Goal: Task Accomplishment & Management: Manage account settings

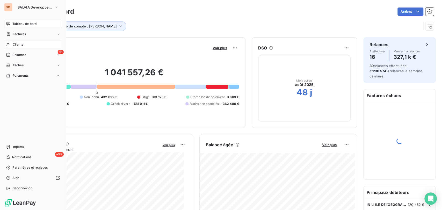
click at [12, 45] on div "Clients" at bounding box center [33, 44] width 58 height 8
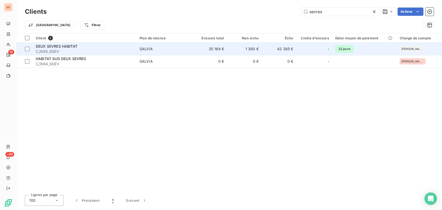
type input "sevres"
click at [52, 49] on span "C_1985_SDEV" at bounding box center [85, 51] width 98 height 5
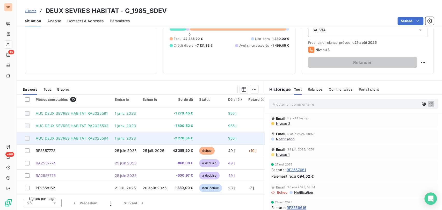
scroll to position [36, 0]
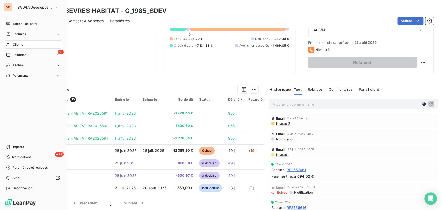
drag, startPoint x: 11, startPoint y: 47, endPoint x: 38, endPoint y: 47, distance: 26.7
click at [11, 47] on div "Clients" at bounding box center [33, 44] width 58 height 8
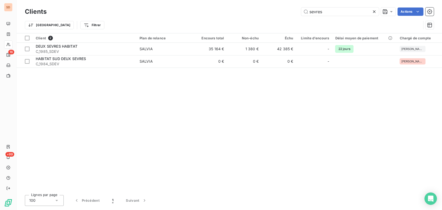
drag, startPoint x: 330, startPoint y: 12, endPoint x: 279, endPoint y: 14, distance: 51.1
click at [279, 13] on div "sevres Actions" at bounding box center [243, 12] width 381 height 8
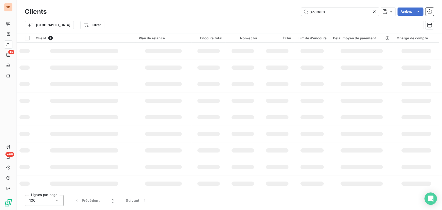
type input "ozanam"
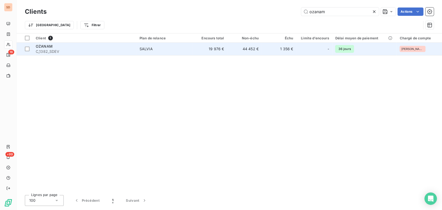
click at [43, 49] on span "C_1382_SDEV" at bounding box center [85, 51] width 98 height 5
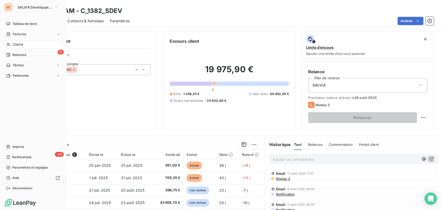
click at [14, 43] on span "Clients" at bounding box center [18, 44] width 10 height 5
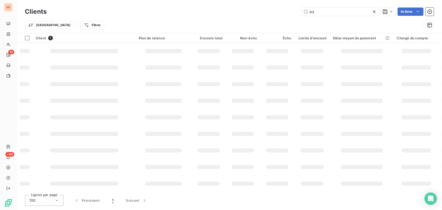
type input "o"
type input "a"
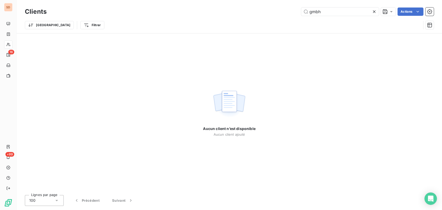
type input "gmbh"
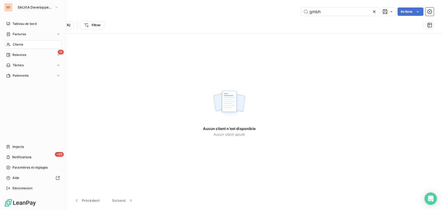
click at [25, 44] on div "Clients" at bounding box center [33, 44] width 58 height 8
click at [21, 31] on div "Factures" at bounding box center [33, 34] width 58 height 8
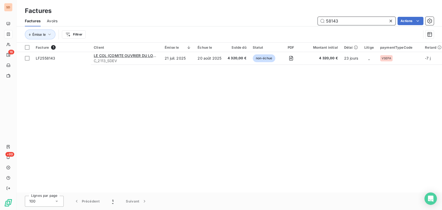
drag, startPoint x: 338, startPoint y: 20, endPoint x: 314, endPoint y: 24, distance: 24.0
click at [314, 24] on div "58143 Actions" at bounding box center [249, 21] width 370 height 8
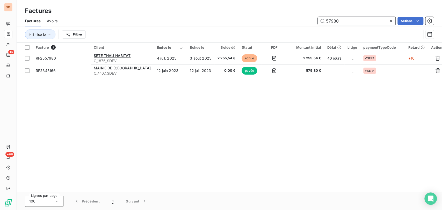
drag, startPoint x: 346, startPoint y: 20, endPoint x: 306, endPoint y: 20, distance: 40.1
click at [307, 19] on div "57980 Actions" at bounding box center [249, 21] width 370 height 8
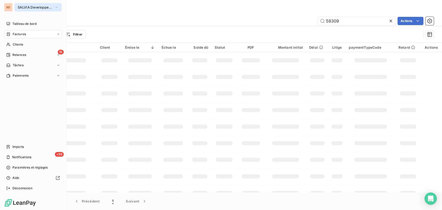
click at [57, 8] on icon "button" at bounding box center [56, 7] width 4 height 5
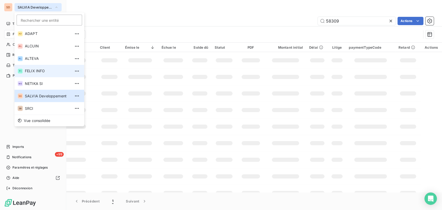
click at [35, 69] on span "FELIX INFO" at bounding box center [48, 70] width 46 height 5
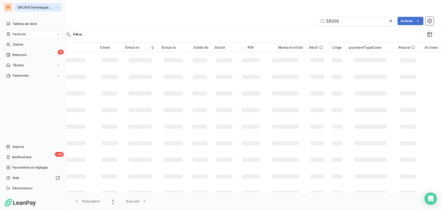
type input "467466"
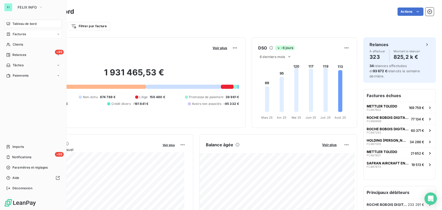
click at [14, 35] on span "Factures" at bounding box center [19, 34] width 13 height 5
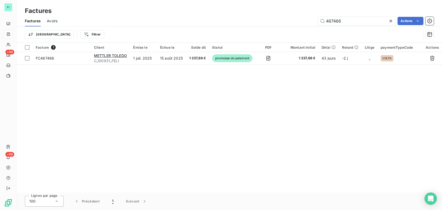
drag, startPoint x: 345, startPoint y: 20, endPoint x: 316, endPoint y: 24, distance: 28.9
click at [318, 24] on input "467466" at bounding box center [357, 21] width 78 height 8
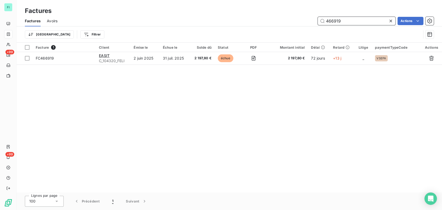
click at [344, 21] on input "466919" at bounding box center [357, 21] width 78 height 8
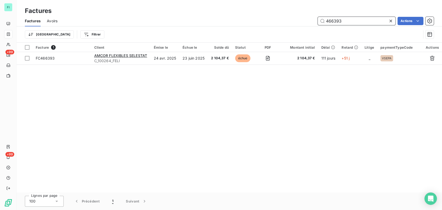
type input "466393"
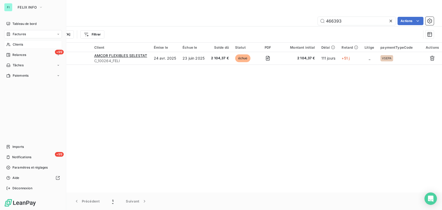
click at [12, 45] on div "Clients" at bounding box center [33, 44] width 58 height 8
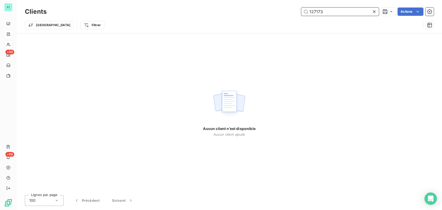
drag, startPoint x: 332, startPoint y: 13, endPoint x: 260, endPoint y: 19, distance: 71.9
click at [266, 18] on div "Clients 127173 Actions Trier Filtrer" at bounding box center [229, 19] width 409 height 27
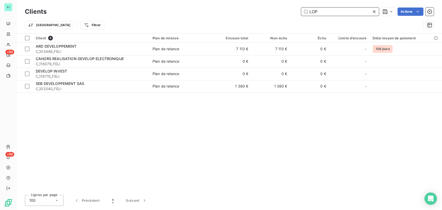
click at [323, 12] on input "LOP" at bounding box center [340, 12] width 78 height 8
type input "L"
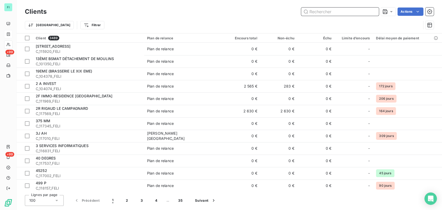
paste input "LOPCOMMERCE"
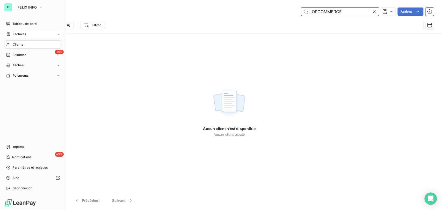
type input "LOPCOMMERCE"
click at [20, 34] on span "Factures" at bounding box center [19, 34] width 13 height 5
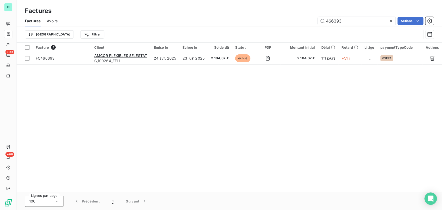
drag, startPoint x: 343, startPoint y: 19, endPoint x: 287, endPoint y: 27, distance: 56.2
click at [287, 27] on div "Factures Avoirs 466393 Actions Trier Filtrer" at bounding box center [229, 29] width 425 height 27
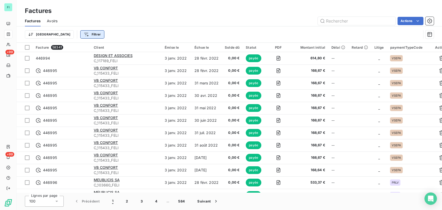
click at [71, 34] on html "FI +99 +99 Factures Factures Avoirs Actions Trier Filtrer Facture 58341 Client …" at bounding box center [221, 105] width 442 height 210
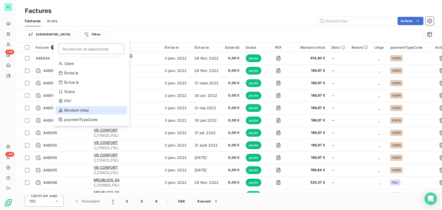
click at [90, 110] on div "Montant initial" at bounding box center [91, 110] width 72 height 8
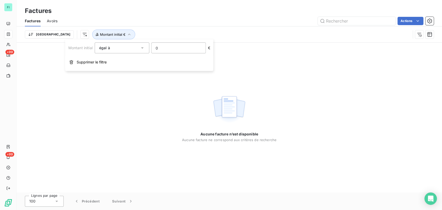
click at [176, 49] on input "0" at bounding box center [178, 48] width 54 height 10
type input "1218"
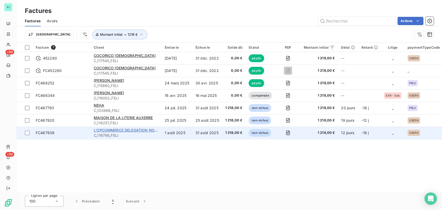
click at [115, 130] on span "L'OPCOMMERCE DELEGATION NORMANDIE" at bounding box center [133, 130] width 78 height 4
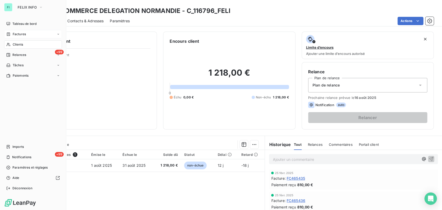
click at [23, 36] on span "Factures" at bounding box center [19, 34] width 13 height 5
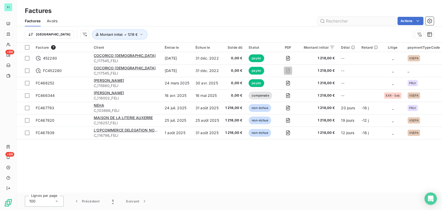
click at [338, 22] on input "text" at bounding box center [357, 21] width 78 height 8
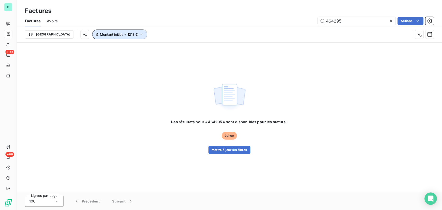
click at [139, 35] on icon "button" at bounding box center [141, 34] width 5 height 5
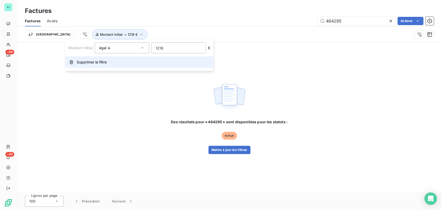
click at [101, 62] on span "Supprimer le filtre" at bounding box center [92, 62] width 30 height 5
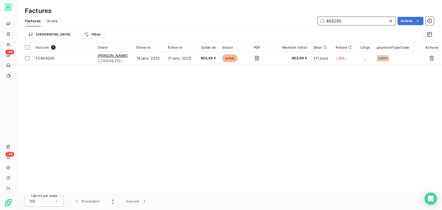
drag, startPoint x: 343, startPoint y: 19, endPoint x: 285, endPoint y: 18, distance: 58.3
click at [285, 18] on div "464295 Actions" at bounding box center [249, 21] width 370 height 8
paste input "7713"
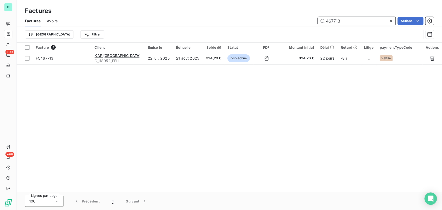
drag, startPoint x: 307, startPoint y: 23, endPoint x: 302, endPoint y: 25, distance: 5.9
click at [302, 25] on div "467713 Actions" at bounding box center [249, 21] width 370 height 8
paste input "16"
type input "467163"
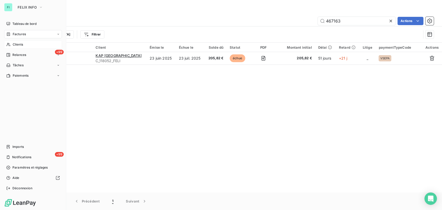
click at [16, 43] on span "Clients" at bounding box center [18, 44] width 10 height 5
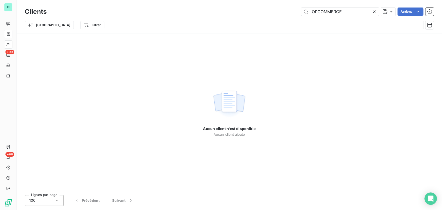
drag, startPoint x: 346, startPoint y: 10, endPoint x: 262, endPoint y: 19, distance: 84.4
click at [265, 18] on div "Clients LOPCOMMERCE Actions Trier Filtrer" at bounding box center [229, 19] width 409 height 27
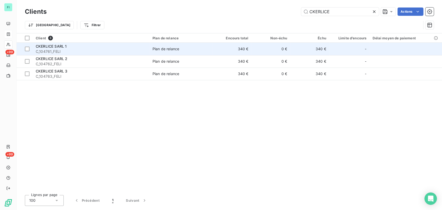
type input "CKERLICE"
click at [51, 49] on span "C_104761_FELI" at bounding box center [91, 51] width 111 height 5
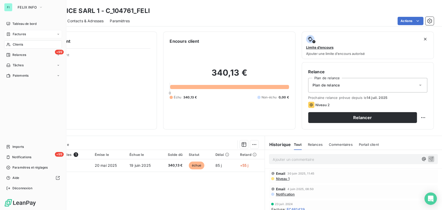
click at [15, 45] on span "Clients" at bounding box center [18, 44] width 10 height 5
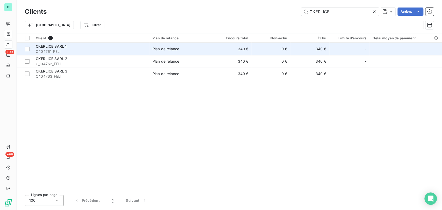
click at [53, 47] on span "CKERLICE SARL 1" at bounding box center [51, 46] width 31 height 4
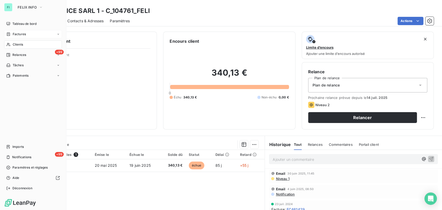
click at [13, 46] on span "Clients" at bounding box center [18, 44] width 10 height 5
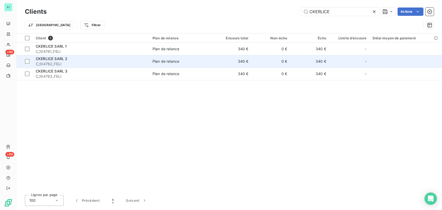
click at [48, 60] on span "CKERLICE SARL 2" at bounding box center [52, 58] width 32 height 4
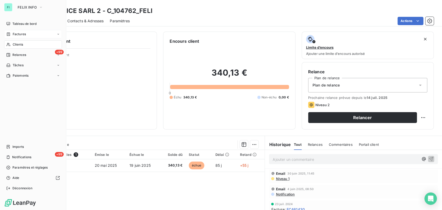
drag, startPoint x: 12, startPoint y: 44, endPoint x: 15, endPoint y: 48, distance: 4.8
click at [12, 44] on div "Clients" at bounding box center [33, 44] width 58 height 8
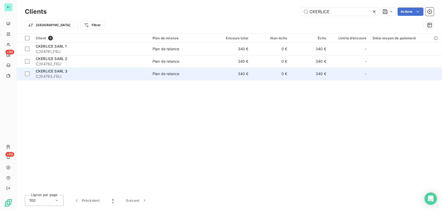
click at [44, 72] on span "CKERLICE SARL 3" at bounding box center [52, 71] width 32 height 4
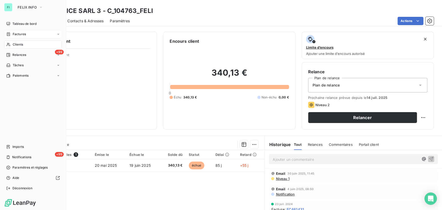
click at [20, 34] on span "Factures" at bounding box center [19, 34] width 13 height 5
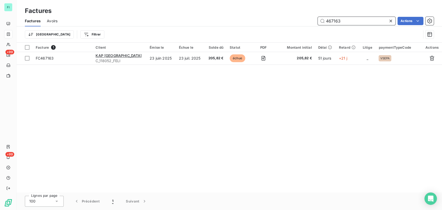
drag, startPoint x: 347, startPoint y: 23, endPoint x: 287, endPoint y: 27, distance: 60.2
click at [288, 27] on div "Factures Avoirs 467163 Actions Trier Filtrer" at bounding box center [229, 29] width 425 height 27
paste input "716"
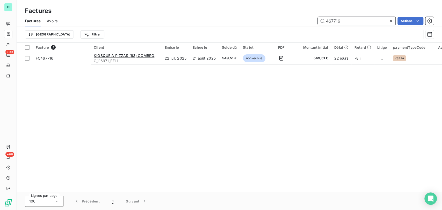
click at [341, 21] on input "467716" at bounding box center [357, 21] width 78 height 8
type input "467718"
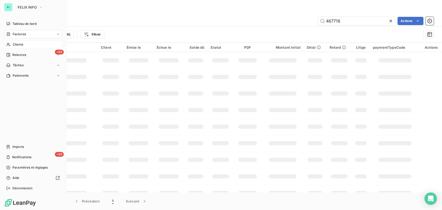
click at [12, 42] on div "Clients" at bounding box center [33, 44] width 58 height 8
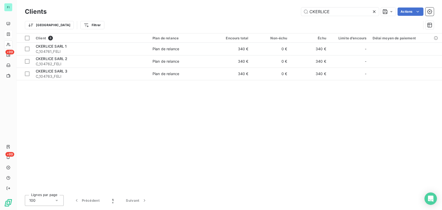
drag, startPoint x: 335, startPoint y: 9, endPoint x: 292, endPoint y: 11, distance: 43.3
click at [294, 11] on div "CKERLICE Actions" at bounding box center [243, 12] width 381 height 8
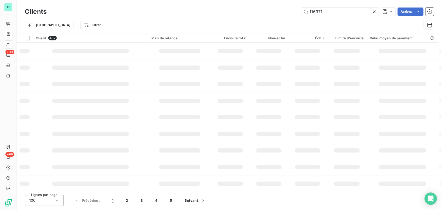
type input "116971"
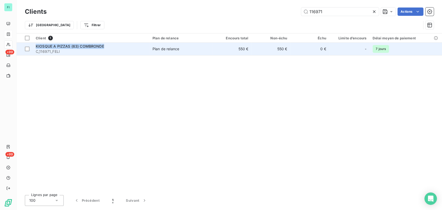
drag, startPoint x: 104, startPoint y: 47, endPoint x: 35, endPoint y: 46, distance: 68.1
click at [36, 46] on div "KIOSQUE A PIZZAS (63) COMBRONDE" at bounding box center [91, 46] width 111 height 5
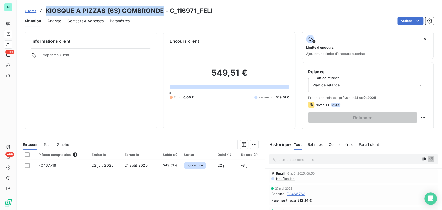
drag, startPoint x: 161, startPoint y: 11, endPoint x: 46, endPoint y: 9, distance: 115.0
click at [46, 9] on h3 "KIOSQUE A PIZZAS (63) COMBRONDE - C_116971_FELI" at bounding box center [129, 10] width 167 height 9
copy h3 "KIOSQUE A PIZZAS (63) COMBRONDE"
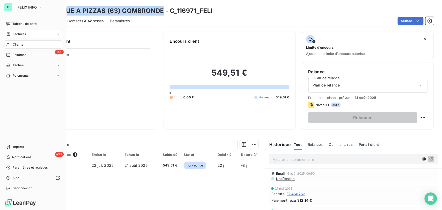
drag, startPoint x: 16, startPoint y: 44, endPoint x: 21, endPoint y: 42, distance: 5.3
click at [13, 43] on span "Clients" at bounding box center [18, 44] width 10 height 5
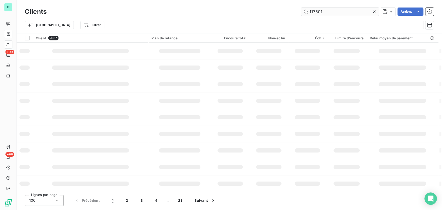
type input "117501"
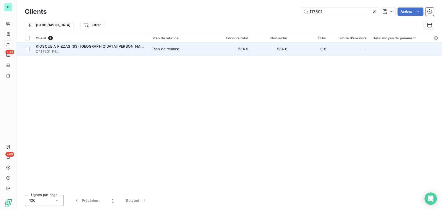
click at [94, 44] on span "KIOSQUE A PIZZAS (63) ST GEORGE DE MONS" at bounding box center [92, 46] width 112 height 4
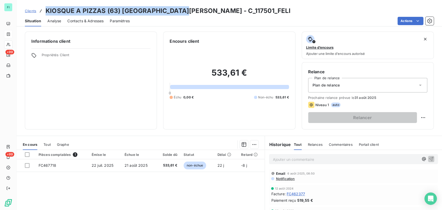
drag, startPoint x: 183, startPoint y: 9, endPoint x: 46, endPoint y: 8, distance: 137.7
click at [46, 8] on h3 "KIOSQUE A PIZZAS (63) ST GEORGE DE MONS - C_117501_FELI" at bounding box center [168, 10] width 245 height 9
copy h3 "KIOSQUE A PIZZAS (63) ST GEORGE DE MONS"
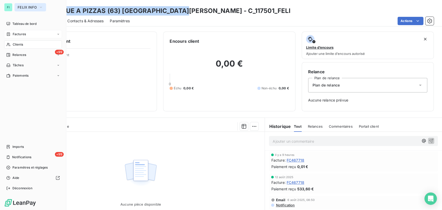
click at [43, 7] on button "FELIX INFO" at bounding box center [30, 7] width 32 height 8
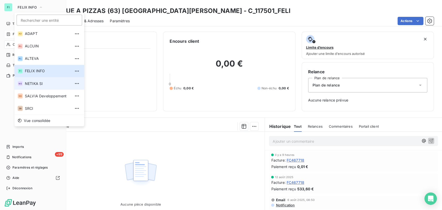
click at [35, 84] on span "NETIKA SI" at bounding box center [48, 83] width 46 height 5
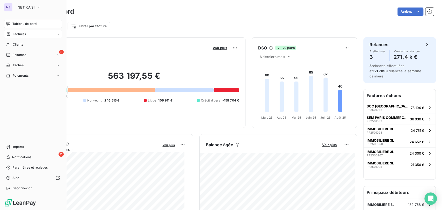
click at [18, 33] on span "Factures" at bounding box center [19, 34] width 13 height 5
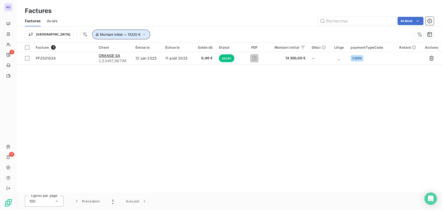
click at [142, 34] on icon "button" at bounding box center [144, 34] width 5 height 5
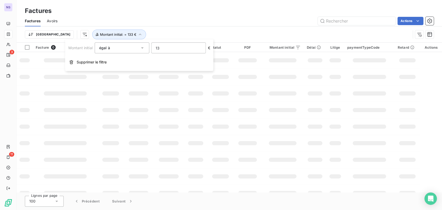
type input "1"
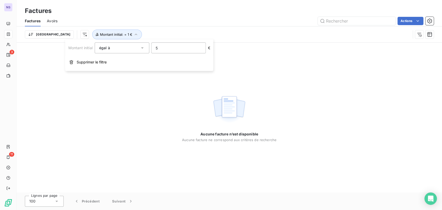
type input "50"
click at [311, 67] on div "Aucune facture n’est disponible Aucune facture ne correspond aux critères de re…" at bounding box center [229, 118] width 425 height 150
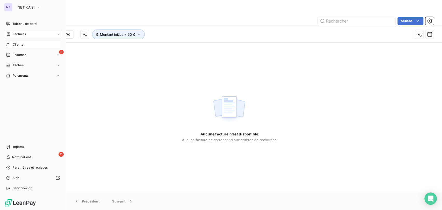
click at [17, 45] on span "Clients" at bounding box center [18, 44] width 10 height 5
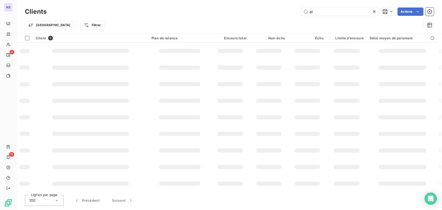
type input "a"
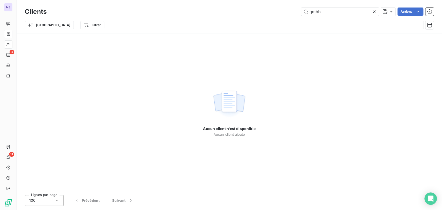
type input "gmbh"
click at [374, 11] on icon at bounding box center [374, 11] width 5 height 5
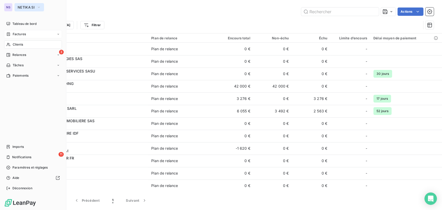
click at [38, 9] on icon "button" at bounding box center [39, 7] width 4 height 5
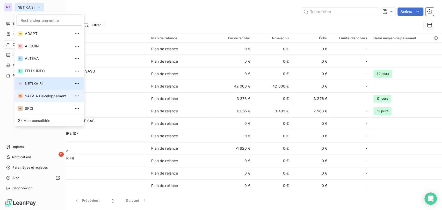
click at [34, 96] on span "SALVIA Developpement" at bounding box center [48, 95] width 46 height 5
type input "gmbh"
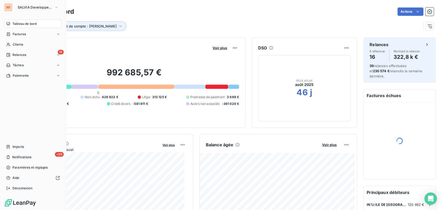
click at [14, 45] on span "Clients" at bounding box center [18, 44] width 10 height 5
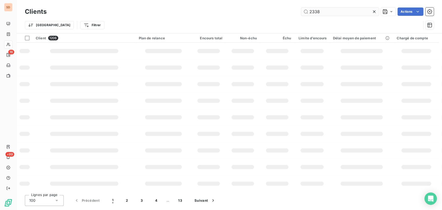
type input "2338"
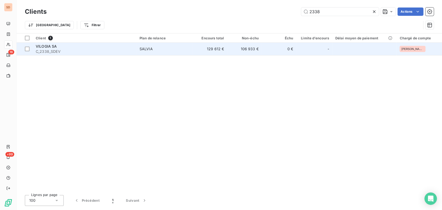
click at [47, 45] on span "VILOGIA SA" at bounding box center [46, 46] width 21 height 4
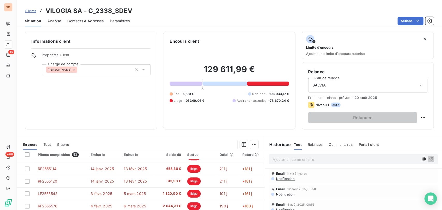
click at [274, 157] on p "Ajouter un commentaire ﻿" at bounding box center [346, 159] width 146 height 6
click at [327, 160] on p "le 13/08/25 @ de relances =" at bounding box center [346, 159] width 146 height 6
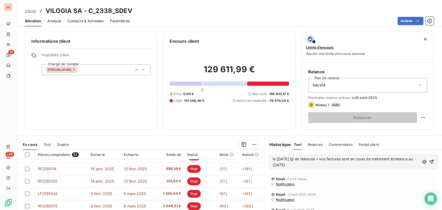
click at [425, 160] on div "le 13/08/25 @ de relances = vos factures sont en cours de traitement échéance a…" at bounding box center [353, 162] width 169 height 16
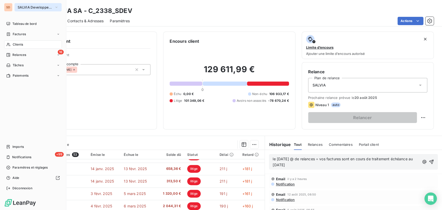
click at [55, 9] on icon "button" at bounding box center [56, 7] width 4 height 5
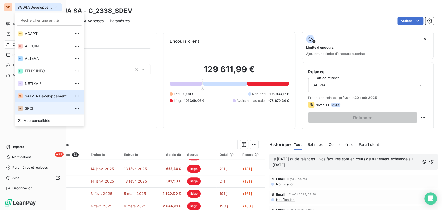
click at [38, 110] on span "SRCI" at bounding box center [48, 108] width 46 height 5
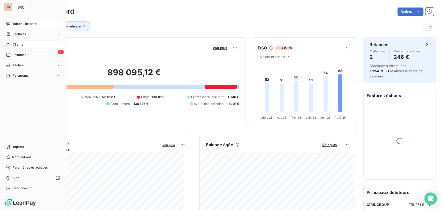
click at [18, 46] on span "Clients" at bounding box center [18, 44] width 10 height 5
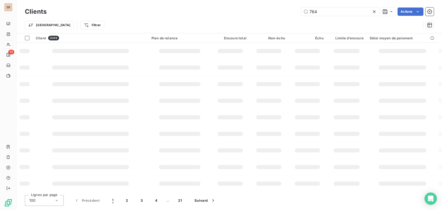
type input "764"
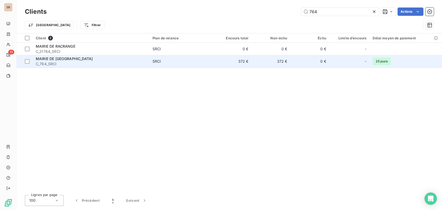
click at [49, 61] on span "C_764_SRCI" at bounding box center [91, 63] width 111 height 5
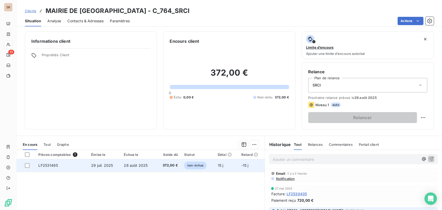
click at [50, 167] on span "LF2531495" at bounding box center [47, 165] width 19 height 4
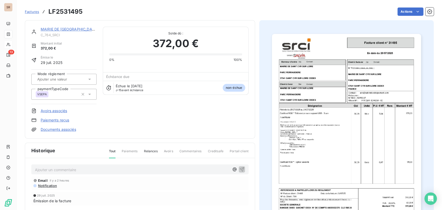
click at [57, 169] on p "Ajouter un commentaire ﻿" at bounding box center [132, 169] width 194 height 6
click at [93, 168] on p "le 13/08/25 @ de mme billy =" at bounding box center [132, 169] width 194 height 6
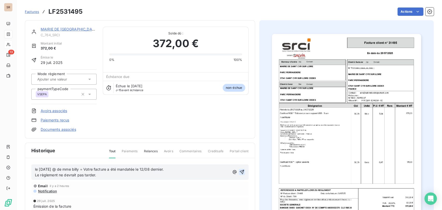
click at [239, 171] on icon "button" at bounding box center [241, 171] width 5 height 5
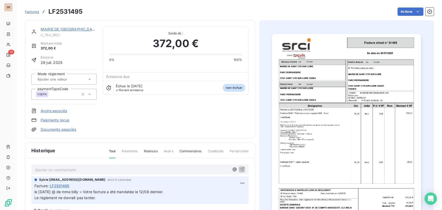
click at [71, 28] on link "MAIRIE DE SAINT CYR SUR LOIRE" at bounding box center [69, 29] width 57 height 4
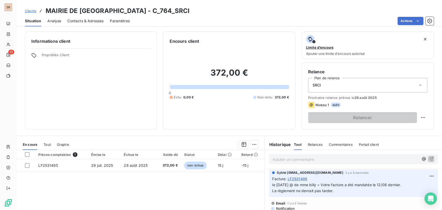
click at [81, 21] on span "Contacts & Adresses" at bounding box center [85, 20] width 36 height 5
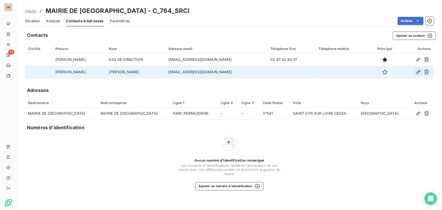
click at [417, 74] on icon "button" at bounding box center [418, 71] width 5 height 5
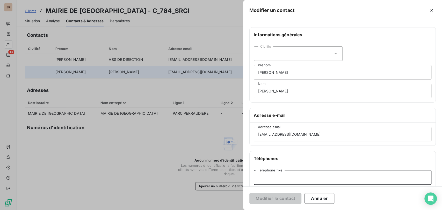
click at [273, 176] on input "Téléphone fixe" at bounding box center [343, 177] width 178 height 14
type input "02 47 42 80 55"
click at [277, 200] on button "Modifier le contact" at bounding box center [275, 198] width 52 height 11
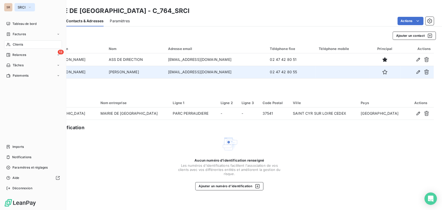
click at [31, 6] on icon "button" at bounding box center [30, 7] width 4 height 5
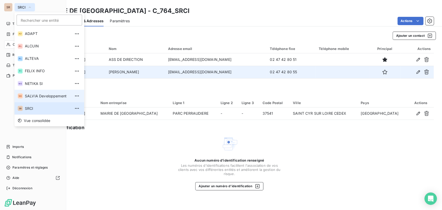
click at [35, 96] on span "SALVIA Developpement" at bounding box center [48, 95] width 46 height 5
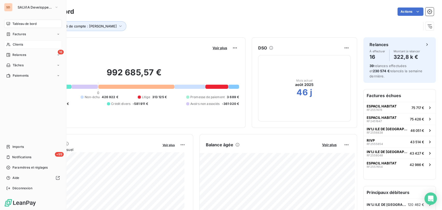
click at [14, 45] on span "Clients" at bounding box center [18, 44] width 10 height 5
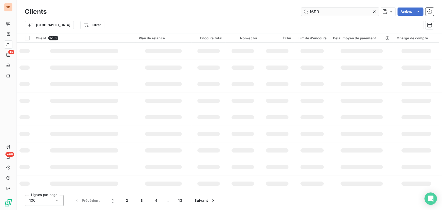
type input "1690"
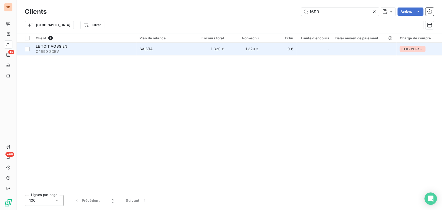
click at [44, 47] on span "LE TOIT VOSGIEN" at bounding box center [52, 46] width 32 height 4
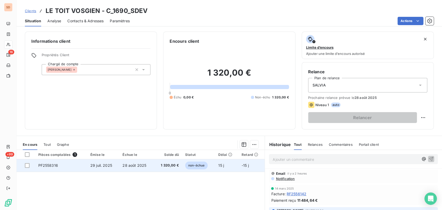
click at [52, 166] on span "PF2558316" at bounding box center [48, 165] width 20 height 4
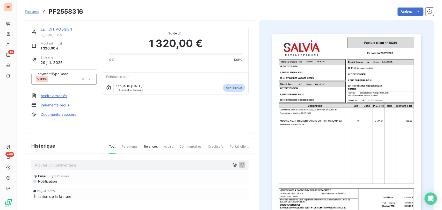
click at [64, 162] on p "Ajouter un commentaire ﻿" at bounding box center [132, 165] width 194 height 6
click at [119, 162] on p "le [DATE] @ de [PERSON_NAME] =" at bounding box center [132, 165] width 194 height 6
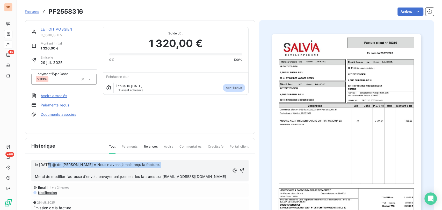
click at [46, 164] on div "le [DATE] @ de [PERSON_NAME] = Nous n’avons jamais reçu la facture. ﻿ Merci de …" at bounding box center [132, 171] width 194 height 18
click at [48, 169] on p "﻿" at bounding box center [132, 171] width 194 height 6
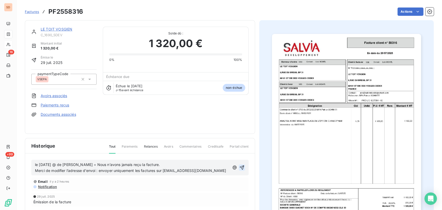
click at [239, 165] on icon "button" at bounding box center [241, 167] width 5 height 5
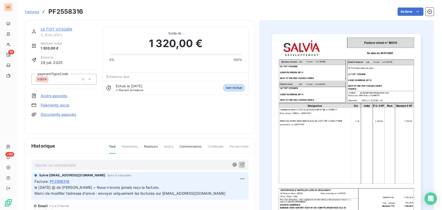
click at [64, 30] on link "LE TOIT VOSGIEN" at bounding box center [57, 29] width 32 height 4
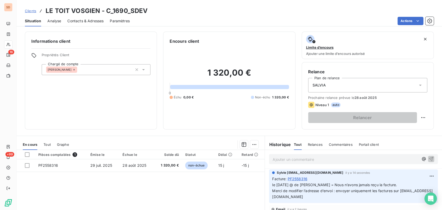
click at [80, 22] on span "Contacts & Adresses" at bounding box center [85, 20] width 36 height 5
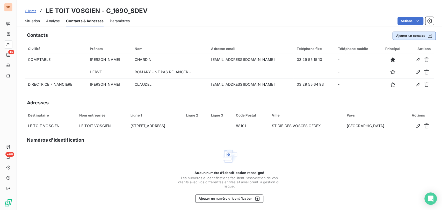
click at [395, 37] on button "Ajouter un contact" at bounding box center [413, 36] width 43 height 8
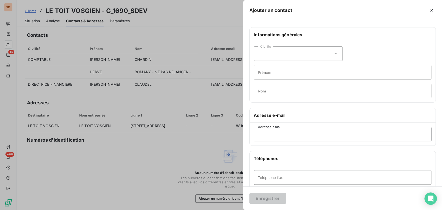
click at [267, 136] on input "Adresse email" at bounding box center [343, 134] width 178 height 14
paste input "[EMAIL_ADDRESS][DOMAIN_NAME]"
type input "[EMAIL_ADDRESS][DOMAIN_NAME]"
click at [258, 91] on input "Nom" at bounding box center [343, 91] width 178 height 14
type input "FACTURE"
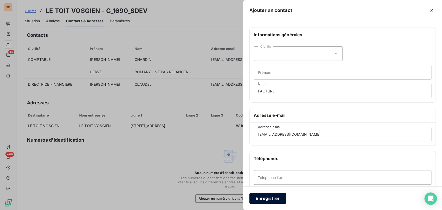
click at [263, 200] on button "Enregistrer" at bounding box center [267, 198] width 37 height 11
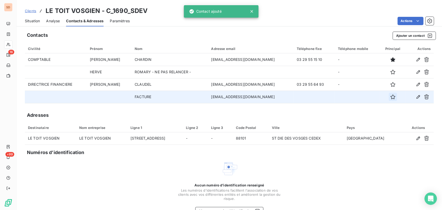
click at [390, 99] on icon "button" at bounding box center [392, 96] width 5 height 5
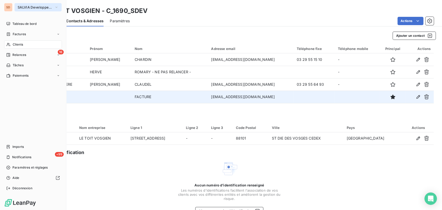
click at [58, 6] on icon "button" at bounding box center [56, 7] width 4 height 5
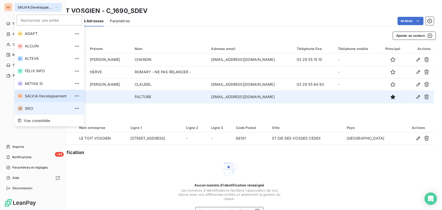
click at [37, 111] on li "SR SRCI" at bounding box center [49, 108] width 70 height 12
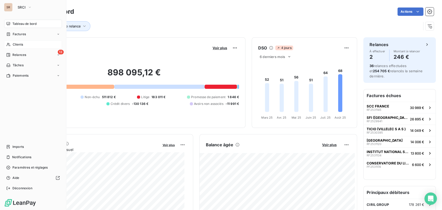
click at [15, 45] on span "Clients" at bounding box center [18, 44] width 10 height 5
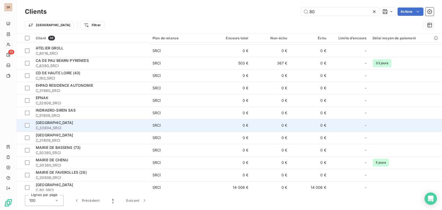
scroll to position [29, 0]
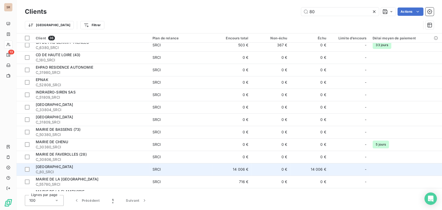
type input "80"
click at [57, 167] on span "MAIRIE DE GRENOBLE" at bounding box center [55, 166] width 38 height 4
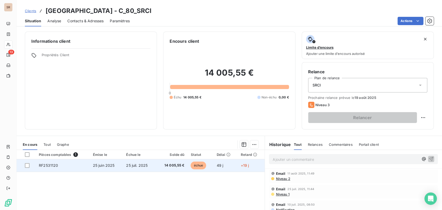
click at [46, 165] on span "RF2531120" at bounding box center [48, 165] width 19 height 4
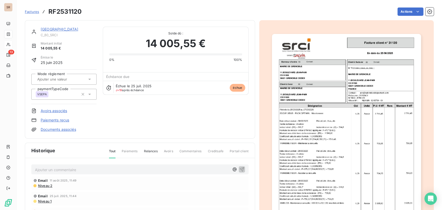
click at [53, 169] on p "Ajouter un commentaire ﻿" at bounding box center [132, 169] width 194 height 6
drag, startPoint x: 105, startPoint y: 172, endPoint x: 107, endPoint y: 171, distance: 2.8
click at [105, 172] on div "le 13/08/25 @ de gestion financière =" at bounding box center [139, 169] width 217 height 10
click at [107, 170] on p "le 13/08/25 @ de gestion financière =" at bounding box center [132, 169] width 194 height 6
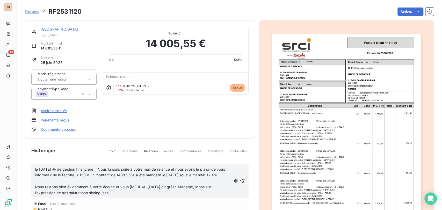
click at [52, 184] on p "﻿" at bounding box center [133, 181] width 196 height 6
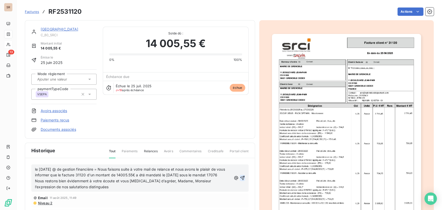
click at [240, 180] on icon "button" at bounding box center [242, 177] width 5 height 5
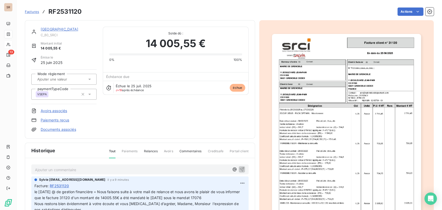
click at [57, 29] on link "MAIRIE DE GRENOBLE" at bounding box center [60, 29] width 38 height 4
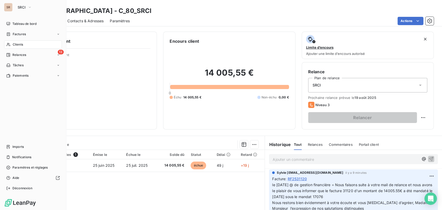
click at [35, 8] on div "SRCI" at bounding box center [37, 7] width 47 height 8
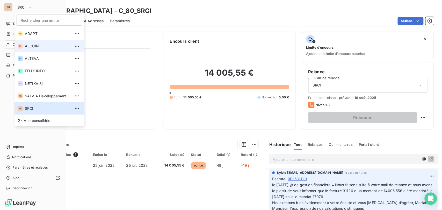
click at [29, 46] on span "ALCUIN" at bounding box center [48, 45] width 46 height 5
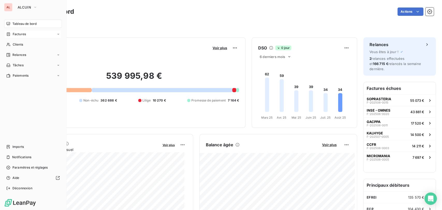
click at [18, 35] on span "Factures" at bounding box center [19, 34] width 13 height 5
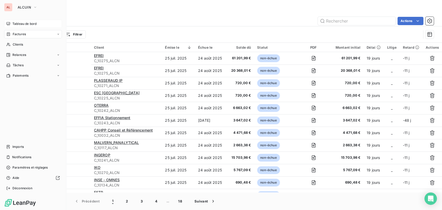
click at [30, 24] on span "Tableau de bord" at bounding box center [24, 23] width 24 height 5
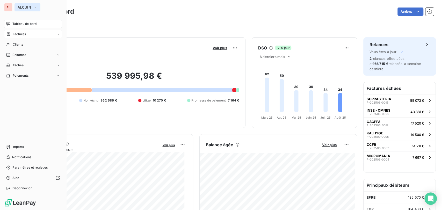
click at [37, 9] on button "ALCUIN" at bounding box center [27, 7] width 26 height 8
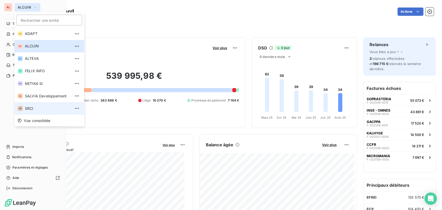
click at [28, 111] on li "SR SRCI" at bounding box center [49, 108] width 70 height 12
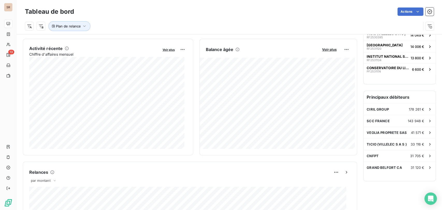
scroll to position [96, 0]
click at [377, 130] on span "VEOLIA PROPRETE SAS" at bounding box center [387, 132] width 40 height 4
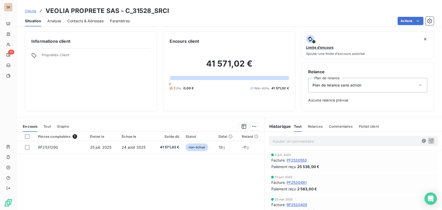
click at [418, 86] on icon at bounding box center [420, 85] width 5 height 5
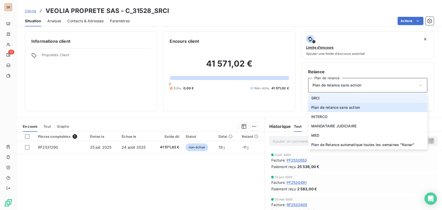
click at [315, 98] on span "SRCI" at bounding box center [315, 98] width 9 height 5
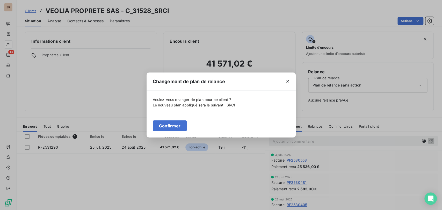
click at [174, 127] on button "Confirmer" at bounding box center [170, 125] width 34 height 11
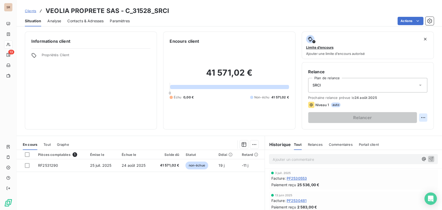
click at [418, 118] on html "SR 13 Clients VEOLIA PROPRETE SAS - C_31528_SRCI Situation Analyse Contacts & A…" at bounding box center [221, 105] width 442 height 210
click at [396, 130] on div "Replanifier cette action" at bounding box center [397, 129] width 46 height 8
select select "7"
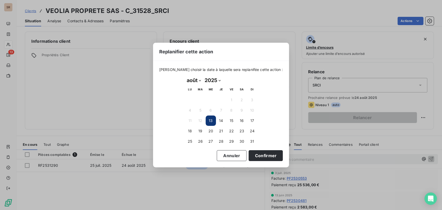
click at [211, 123] on button "13" at bounding box center [211, 120] width 10 height 10
click at [259, 156] on button "Confirmer" at bounding box center [266, 155] width 34 height 11
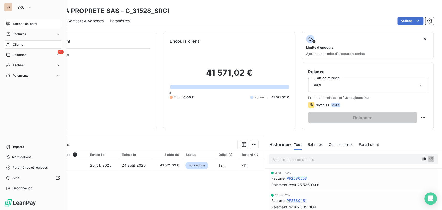
click at [13, 25] on span "Tableau de bord" at bounding box center [24, 23] width 24 height 5
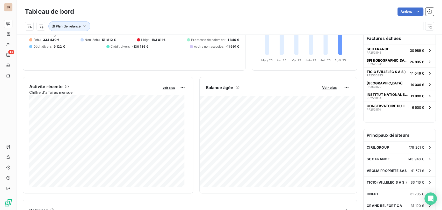
scroll to position [86, 0]
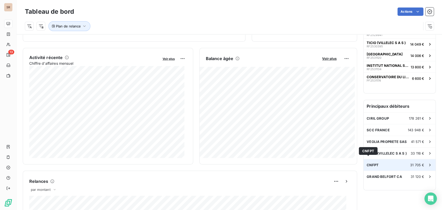
click at [371, 163] on span "CNFPT" at bounding box center [373, 165] width 12 height 4
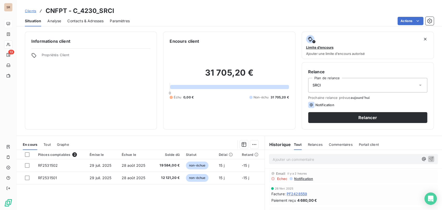
click at [79, 21] on span "Contacts & Adresses" at bounding box center [85, 20] width 36 height 5
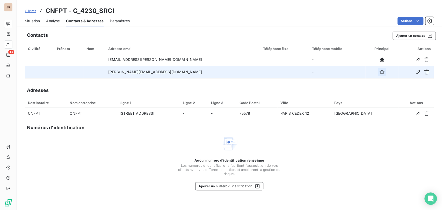
click at [379, 72] on icon "button" at bounding box center [381, 71] width 5 height 5
click at [29, 22] on span "Situation" at bounding box center [32, 20] width 15 height 5
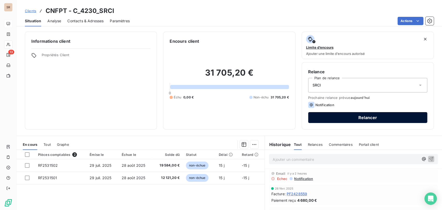
click at [333, 118] on button "Relancer" at bounding box center [367, 117] width 119 height 11
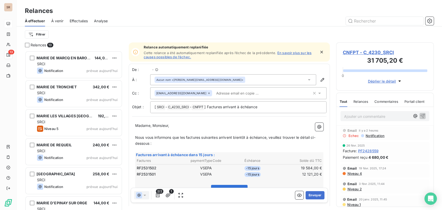
scroll to position [155, 93]
click at [315, 195] on button "Envoyer" at bounding box center [314, 195] width 19 height 8
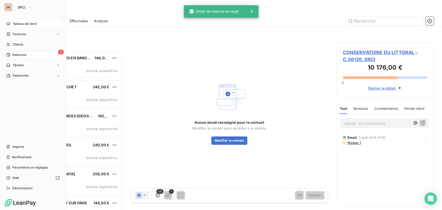
drag, startPoint x: 10, startPoint y: 23, endPoint x: 30, endPoint y: 25, distance: 19.3
click at [10, 23] on div "Tableau de bord" at bounding box center [33, 24] width 58 height 8
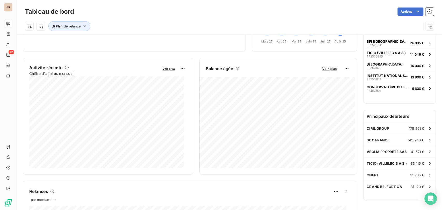
scroll to position [86, 0]
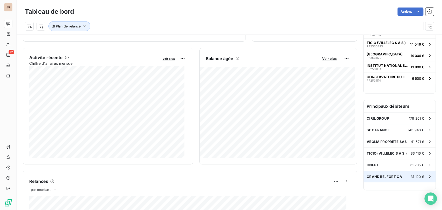
click at [385, 174] on span "GRAND BELFORT CA" at bounding box center [384, 176] width 35 height 4
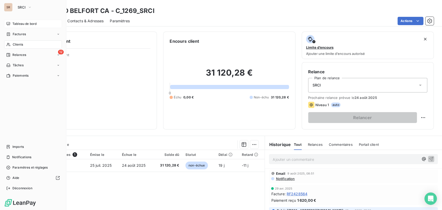
click at [14, 25] on span "Tableau de bord" at bounding box center [24, 23] width 24 height 5
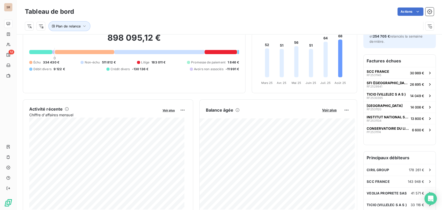
scroll to position [86, 0]
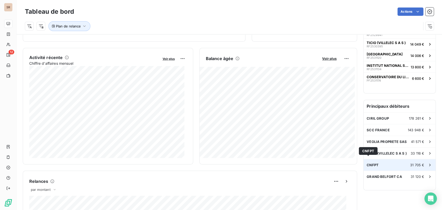
click at [371, 163] on span "CNFPT" at bounding box center [373, 165] width 12 height 4
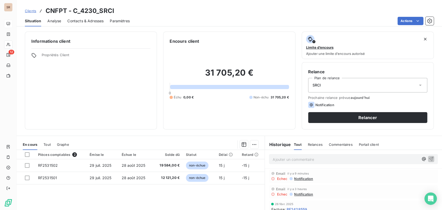
click at [77, 23] on span "Contacts & Adresses" at bounding box center [85, 20] width 36 height 5
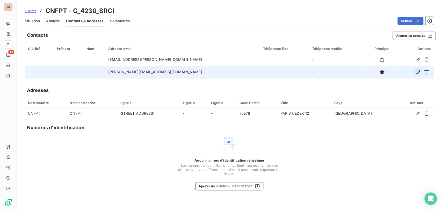
click at [419, 71] on icon "button" at bounding box center [418, 72] width 4 height 4
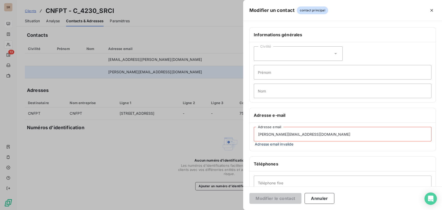
click at [270, 167] on div "Téléphones" at bounding box center [343, 164] width 186 height 15
click at [268, 181] on input "Téléphone fixe" at bounding box center [343, 183] width 178 height 14
paste input "01 55 27 44 00"
type input "01 55 27 44 00"
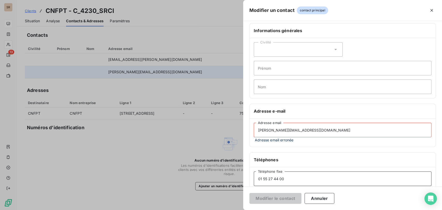
drag, startPoint x: 275, startPoint y: 181, endPoint x: 244, endPoint y: 182, distance: 31.1
click at [244, 182] on div "Informations générales Civilité Prénom Nom Adresse e-mail mcleroy@netcourrier.c…" at bounding box center [342, 140] width 199 height 235
click at [327, 201] on button "Annuler" at bounding box center [319, 198] width 30 height 11
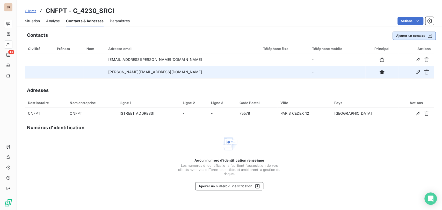
click at [408, 36] on button "Ajouter un contact" at bounding box center [413, 36] width 43 height 8
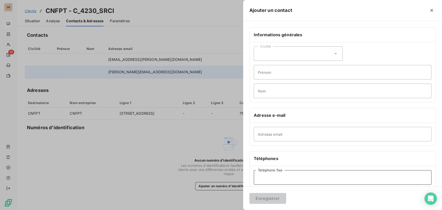
click at [269, 178] on input "Téléphone fixe" at bounding box center [343, 177] width 178 height 14
paste input "01 55 27 44 00"
type input "01 55 27 44 00"
click at [271, 199] on button "Enregistrer" at bounding box center [267, 198] width 37 height 11
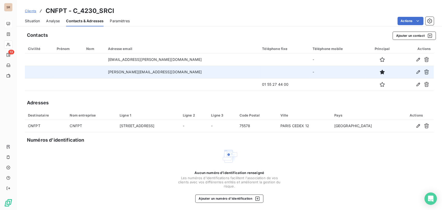
click at [35, 20] on span "Situation" at bounding box center [32, 20] width 15 height 5
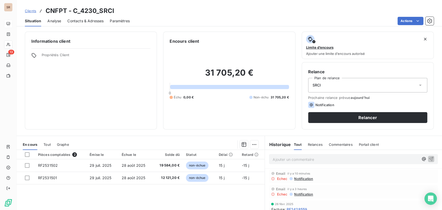
click at [78, 22] on span "Contacts & Adresses" at bounding box center [85, 20] width 36 height 5
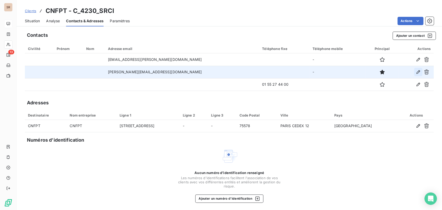
click at [416, 73] on icon "button" at bounding box center [418, 71] width 5 height 5
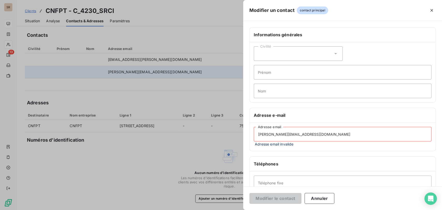
click at [271, 134] on input "mcleroy@netcourrier.com" at bounding box center [343, 134] width 178 height 14
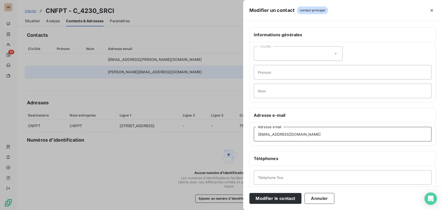
click at [337, 133] on input "servcie.comptabilite.siege@netcourrier.com" at bounding box center [343, 134] width 178 height 14
click at [268, 133] on input "servcie.comptabilite.siege@cnfpt.fr" at bounding box center [343, 134] width 178 height 14
type input "service.comptabilite.siege@cnfpt.fr"
click at [263, 89] on input "Nom" at bounding box center [343, 91] width 178 height 14
type input "RELANCE"
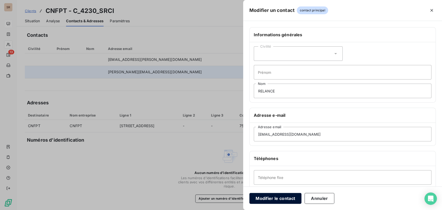
click at [279, 198] on button "Modifier le contact" at bounding box center [275, 198] width 52 height 11
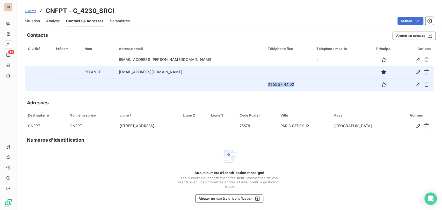
drag, startPoint x: 269, startPoint y: 85, endPoint x: 243, endPoint y: 85, distance: 25.4
click at [265, 85] on td "01 55 27 44 00" at bounding box center [289, 84] width 49 height 12
copy td "01 55 27 44 00"
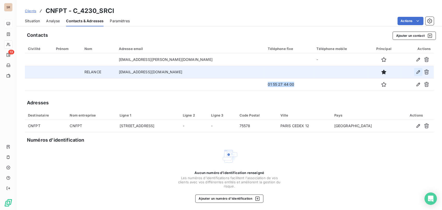
click at [416, 70] on icon "button" at bounding box center [418, 71] width 5 height 5
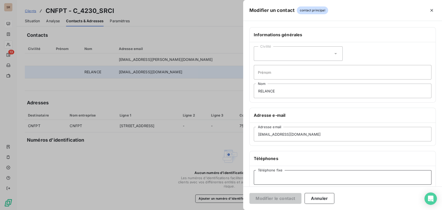
click at [271, 176] on input "Téléphone fixe" at bounding box center [343, 177] width 178 height 14
paste input "01 55 27 44 00"
type input "01 55 27 44 00"
click at [276, 199] on button "Modifier le contact" at bounding box center [275, 198] width 52 height 11
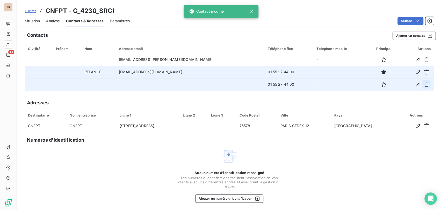
click at [424, 86] on icon "button" at bounding box center [426, 84] width 5 height 5
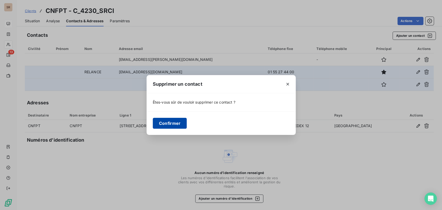
click at [167, 121] on button "Confirmer" at bounding box center [170, 123] width 34 height 11
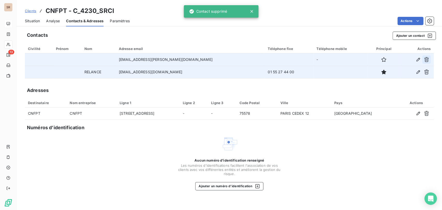
click at [427, 59] on icon "button" at bounding box center [426, 59] width 5 height 5
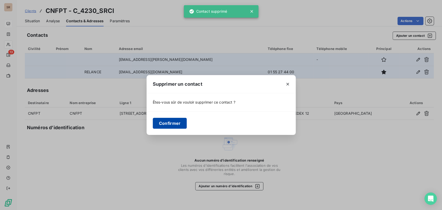
click at [166, 119] on button "Confirmer" at bounding box center [170, 123] width 34 height 11
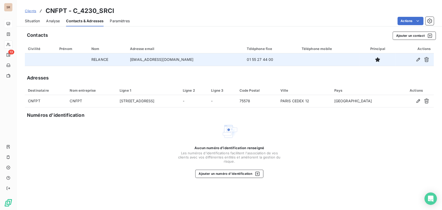
click at [31, 21] on span "Situation" at bounding box center [32, 20] width 15 height 5
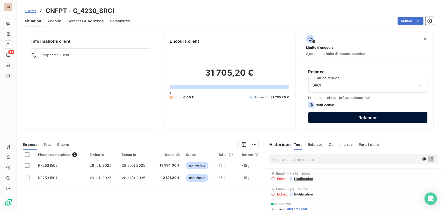
click at [372, 117] on button "Relancer" at bounding box center [367, 117] width 119 height 11
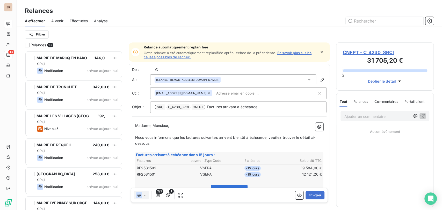
scroll to position [155, 93]
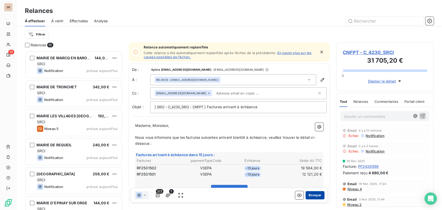
click at [308, 195] on button "Envoyer" at bounding box center [314, 195] width 19 height 8
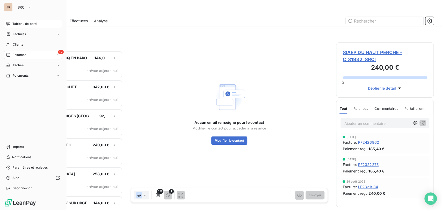
click at [13, 55] on span "Relances" at bounding box center [19, 55] width 14 height 5
click at [17, 24] on span "Tableau de bord" at bounding box center [24, 23] width 24 height 5
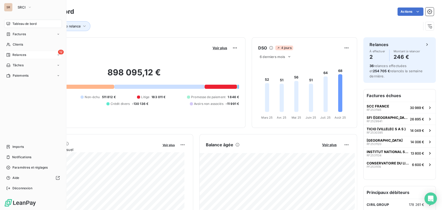
click at [8, 53] on icon at bounding box center [8, 55] width 4 height 4
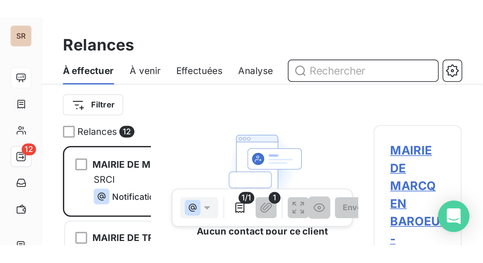
scroll to position [208, 104]
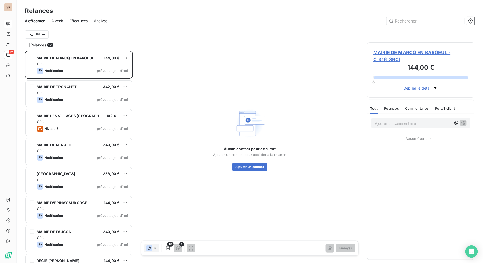
click at [394, 53] on span "MAIRIE DE MARCQ EN BAROEUL - C_316_SRCI" at bounding box center [421, 56] width 95 height 14
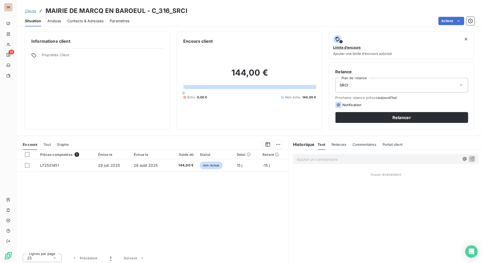
click at [81, 18] on span "Contacts & Adresses" at bounding box center [85, 20] width 36 height 5
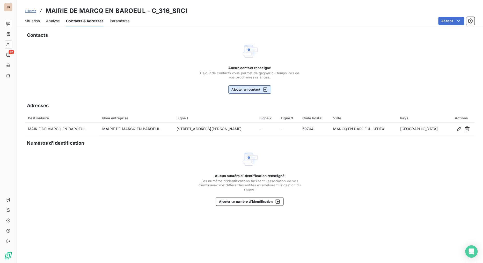
click at [242, 89] on button "Ajouter un contact" at bounding box center [249, 89] width 43 height 8
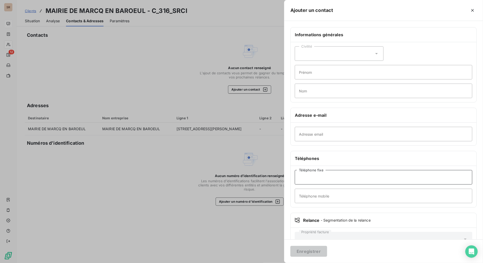
click at [320, 179] on input "Téléphone fixe" at bounding box center [384, 177] width 178 height 14
paste input "03.20.45.45.45"
type input "03.20.45.45.45"
click at [330, 132] on input "Adresse email" at bounding box center [384, 134] width 178 height 14
paste input "jean-luc.bourgois@marcq-en-baroeul.fr"
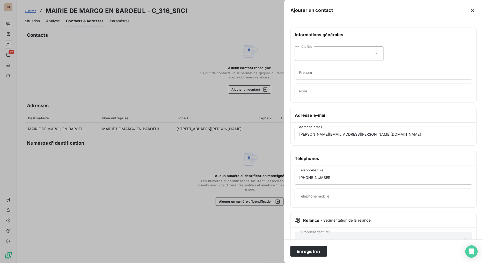
type input "jean-luc.bourgois@marcq-en-baroeul.fr"
click at [312, 210] on button "Enregistrer" at bounding box center [308, 251] width 37 height 11
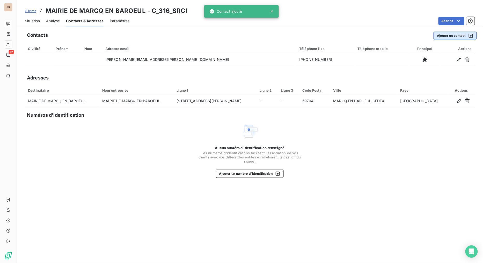
click at [442, 37] on button "Ajouter un contact" at bounding box center [455, 36] width 43 height 8
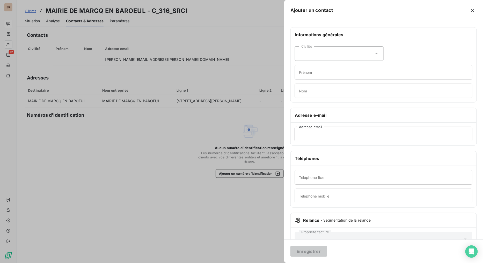
click at [335, 133] on input "Adresse email" at bounding box center [384, 134] width 178 height 14
paste input "mairiedemarcqenbaroeul@marcq-en-baroeul.fr"
type input "mairiedemarcqenbaroeul@marcq-en-baroeul.fr"
click at [318, 178] on input "Téléphone fixe" at bounding box center [384, 177] width 178 height 14
paste input "03.20.45.46.91"
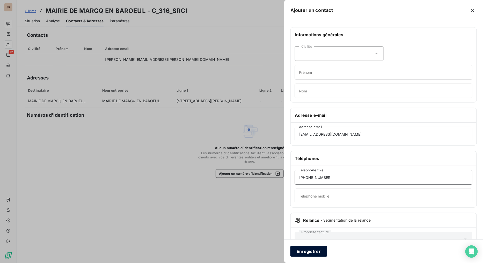
type input "03.20.45.46.91"
click at [306, 210] on button "Enregistrer" at bounding box center [308, 251] width 37 height 11
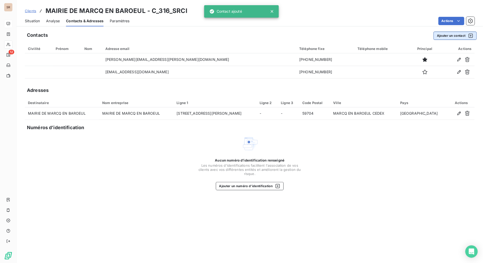
click at [442, 33] on button "Ajouter un contact" at bounding box center [455, 36] width 43 height 8
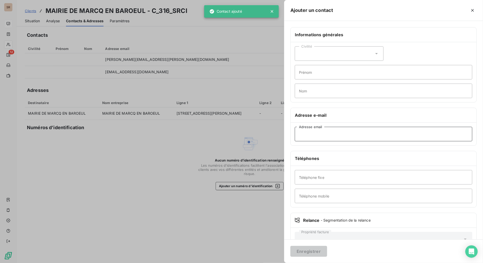
click at [316, 133] on input "Adresse email" at bounding box center [384, 134] width 178 height 14
paste input "florian.lecomte@marcq-en-baroeul.fr"
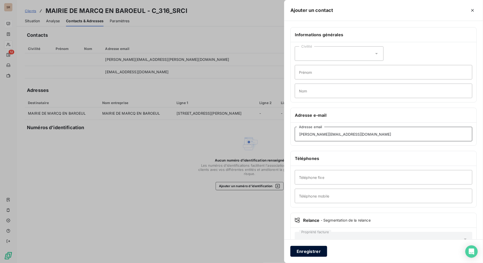
type input "florian.lecomte@marcq-en-baroeul.fr"
click at [300, 210] on button "Enregistrer" at bounding box center [308, 251] width 37 height 11
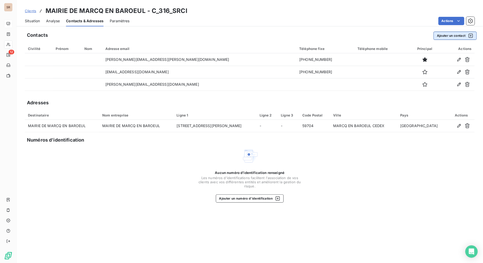
click at [441, 38] on button "Ajouter un contact" at bounding box center [455, 36] width 43 height 8
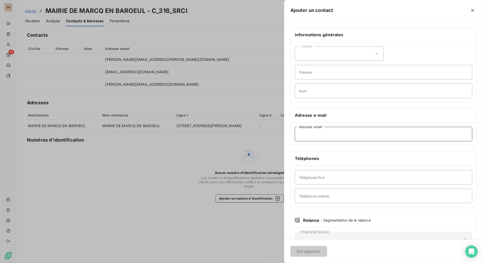
click at [312, 133] on input "Adresse email" at bounding box center [384, 134] width 178 height 14
paste input "laurence.taillieu@marcq-en-baroeul.fr"
type input "laurence.taillieu@marcq-en-baroeul.fr"
click at [330, 178] on input "Téléphone fixe" at bounding box center [384, 177] width 178 height 14
paste input "03.20.45.46.36"
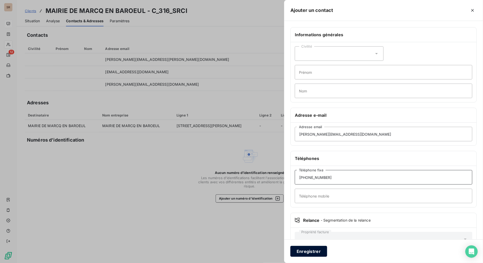
type input "03.20.45.46.36"
click at [312, 210] on button "Enregistrer" at bounding box center [308, 251] width 37 height 11
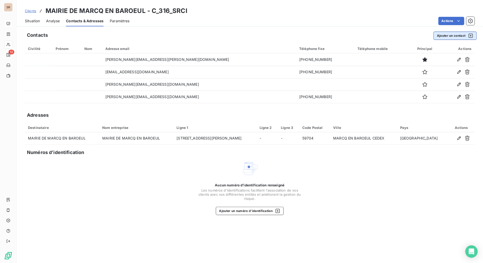
click at [442, 34] on button "Ajouter un contact" at bounding box center [455, 36] width 43 height 8
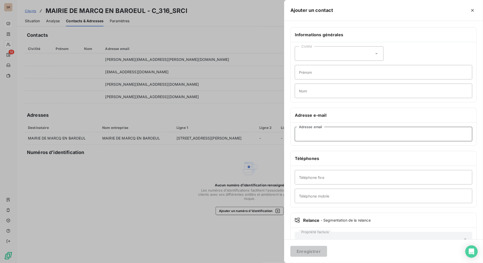
click at [317, 135] on input "Adresse email" at bounding box center [384, 134] width 178 height 14
paste input "olivier.wallart@marcq-en-baroeul.fr"
type input "olivier.wallart@marcq-en-baroeul.fr"
click at [309, 210] on button "Enregistrer" at bounding box center [308, 251] width 37 height 11
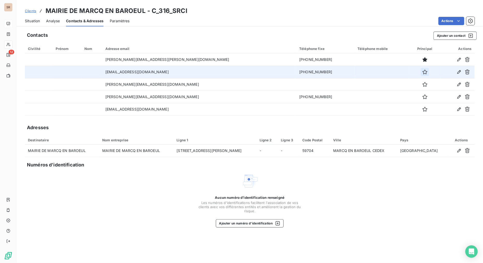
click at [419, 72] on div at bounding box center [425, 72] width 26 height 8
click at [421, 72] on button "button" at bounding box center [425, 72] width 8 height 8
click at [32, 21] on span "Situation" at bounding box center [32, 20] width 15 height 5
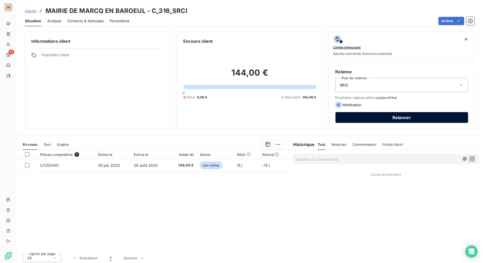
click at [387, 112] on button "Relancer" at bounding box center [402, 117] width 133 height 11
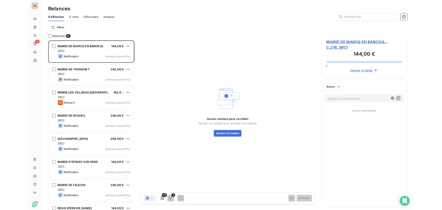
scroll to position [208, 104]
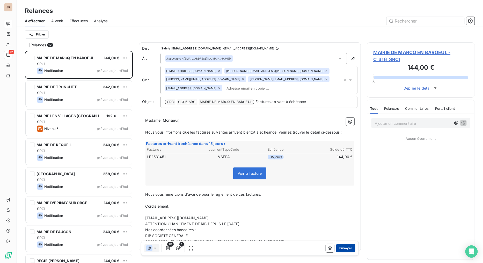
click at [343, 210] on button "Envoyer" at bounding box center [345, 248] width 19 height 8
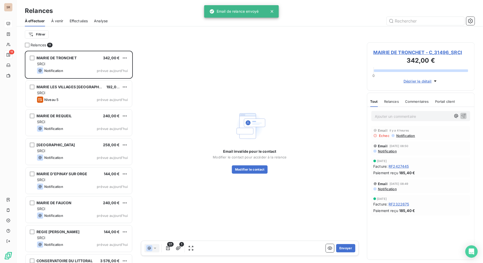
click at [395, 53] on span "MAIRIE DE TRONCHET - C_31496_SRCI" at bounding box center [421, 52] width 95 height 7
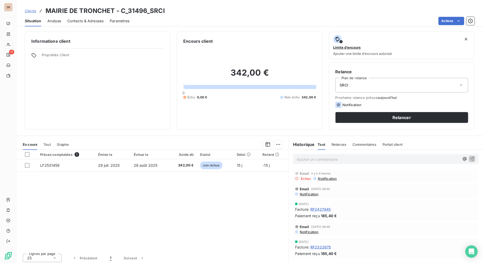
click at [90, 20] on span "Contacts & Adresses" at bounding box center [85, 20] width 36 height 5
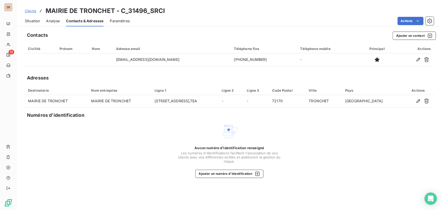
click at [32, 23] on span "Situation" at bounding box center [32, 20] width 15 height 5
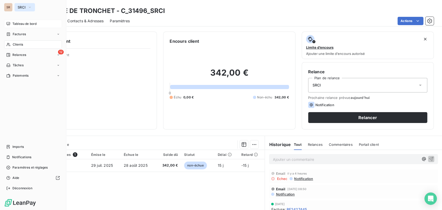
click at [31, 7] on icon "button" at bounding box center [30, 7] width 4 height 5
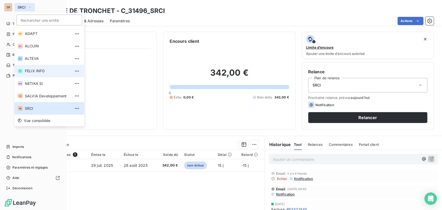
click at [32, 70] on span "FELIX INFO" at bounding box center [48, 70] width 46 height 5
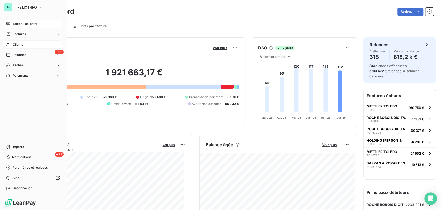
click at [18, 44] on span "Clients" at bounding box center [18, 44] width 10 height 5
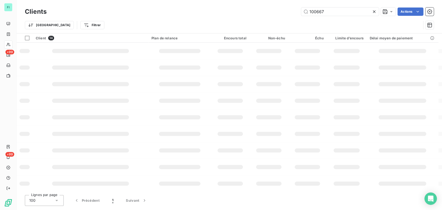
type input "100667"
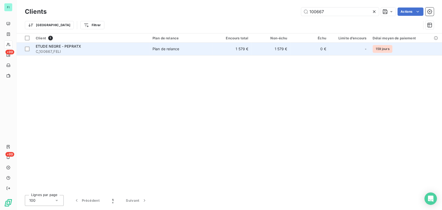
click at [45, 51] on span "C_100667_FELI" at bounding box center [91, 51] width 111 height 5
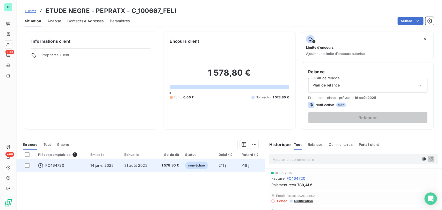
click at [52, 166] on span "FC464720" at bounding box center [54, 165] width 19 height 5
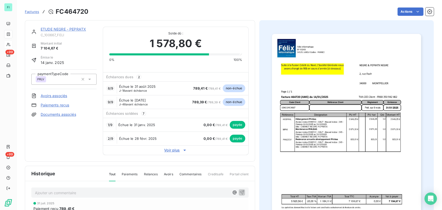
click at [52, 192] on p "Ajouter un commentaire ﻿" at bounding box center [132, 193] width 194 height 6
click at [85, 192] on p "le [DATE] @ de [PERSON_NAME] =" at bounding box center [132, 193] width 194 height 6
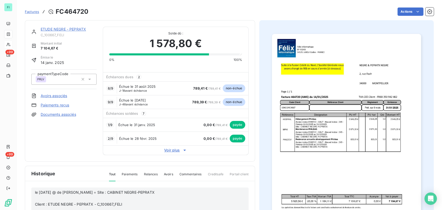
click at [46, 198] on p "﻿" at bounding box center [132, 198] width 194 height 6
click at [46, 201] on p "﻿" at bounding box center [132, 204] width 194 height 6
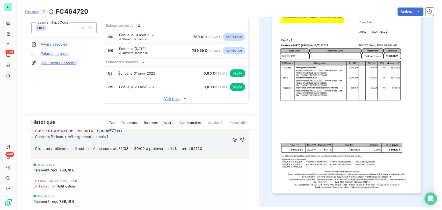
scroll to position [56, 0]
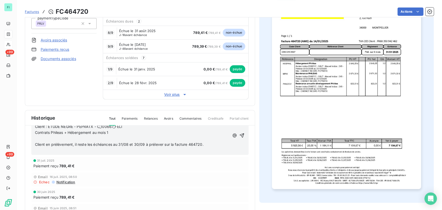
click at [64, 137] on p "﻿" at bounding box center [132, 139] width 194 height 6
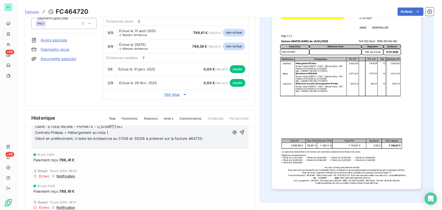
click at [53, 143] on p "﻿" at bounding box center [132, 145] width 194 height 6
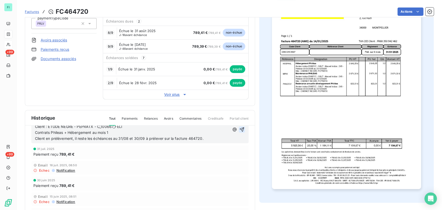
click at [239, 128] on icon "button" at bounding box center [241, 129] width 5 height 5
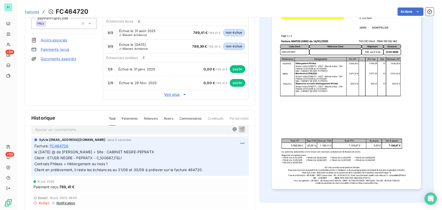
scroll to position [0, 0]
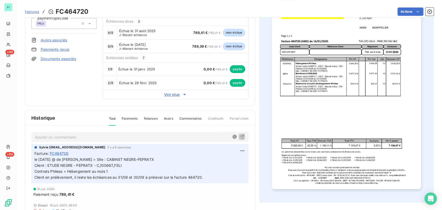
click at [57, 57] on link "Documents associés" at bounding box center [58, 58] width 35 height 5
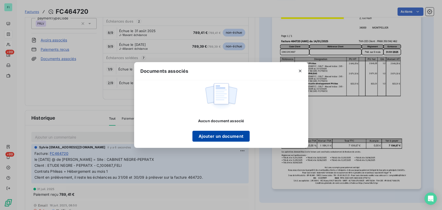
click at [214, 138] on button "Ajouter un document" at bounding box center [220, 136] width 57 height 11
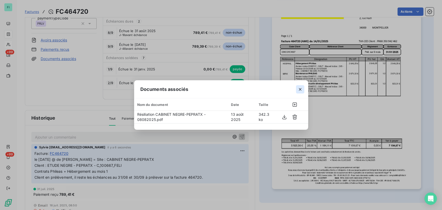
click at [301, 91] on icon "button" at bounding box center [299, 89] width 5 height 5
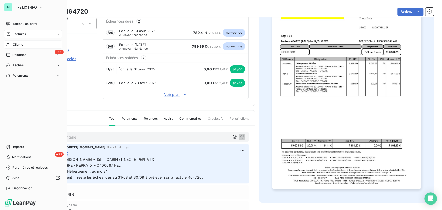
drag, startPoint x: 14, startPoint y: 44, endPoint x: 18, endPoint y: 46, distance: 3.7
click at [14, 44] on span "Clients" at bounding box center [18, 44] width 10 height 5
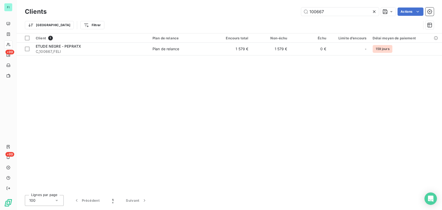
drag, startPoint x: 336, startPoint y: 12, endPoint x: 278, endPoint y: 12, distance: 58.0
click at [300, 13] on div "100667 Actions" at bounding box center [243, 12] width 381 height 8
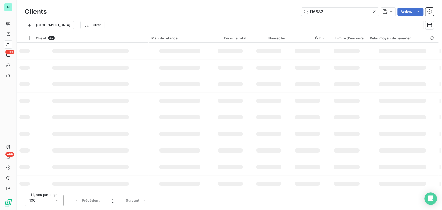
type input "116833"
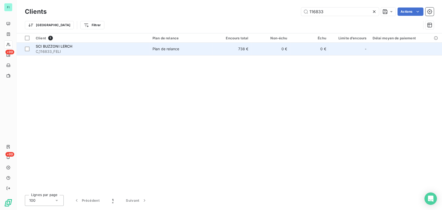
click at [43, 47] on span "SCI BUZZONI LERCH" at bounding box center [54, 46] width 37 height 4
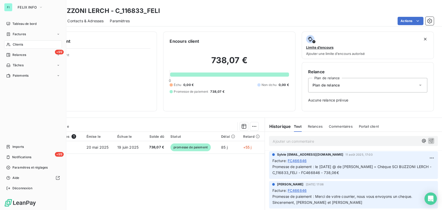
click at [13, 43] on span "Clients" at bounding box center [18, 44] width 10 height 5
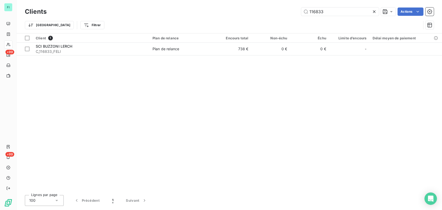
drag, startPoint x: 329, startPoint y: 12, endPoint x: 270, endPoint y: 16, distance: 59.2
click at [277, 17] on div "Clients 116833 Actions" at bounding box center [229, 11] width 409 height 11
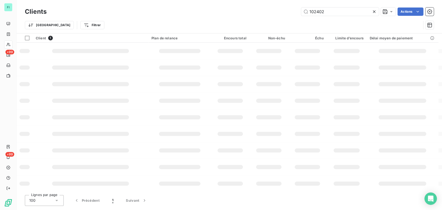
type input "102402"
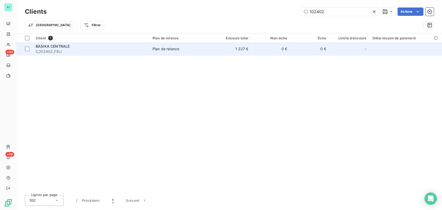
click at [53, 46] on span "BASIKA CENTRALE" at bounding box center [53, 46] width 34 height 4
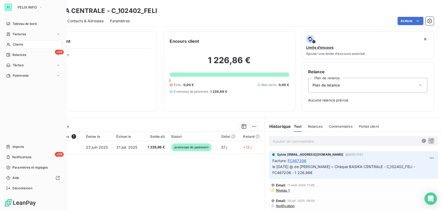
drag, startPoint x: 16, startPoint y: 45, endPoint x: 65, endPoint y: 37, distance: 49.7
click at [17, 45] on span "Clients" at bounding box center [18, 44] width 10 height 5
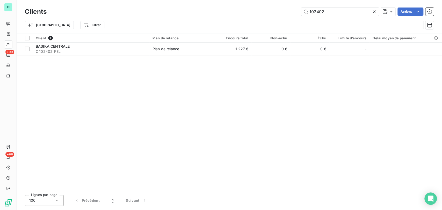
drag, startPoint x: 330, startPoint y: 12, endPoint x: 286, endPoint y: 17, distance: 44.1
click at [289, 17] on div "Clients 102402 Actions Trier Filtrer" at bounding box center [229, 19] width 409 height 27
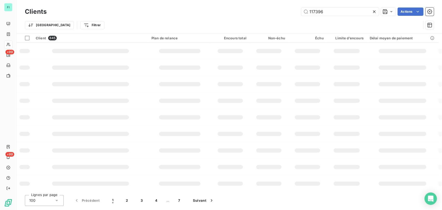
type input "117396"
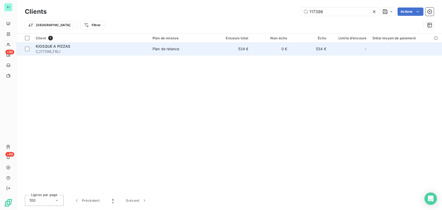
click at [39, 49] on span "C_117396_FELI" at bounding box center [91, 51] width 111 height 5
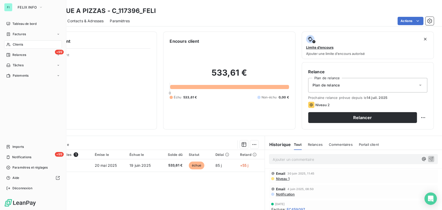
click at [14, 44] on span "Clients" at bounding box center [18, 44] width 10 height 5
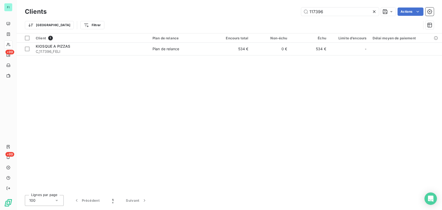
drag, startPoint x: 316, startPoint y: 12, endPoint x: 291, endPoint y: 13, distance: 25.7
click at [292, 13] on div "117396 Actions" at bounding box center [243, 12] width 381 height 8
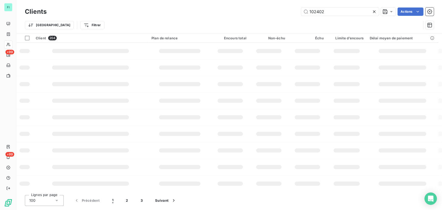
type input "102402"
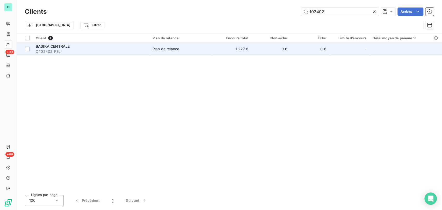
click at [52, 45] on span "BASIKA CENTRALE" at bounding box center [53, 46] width 34 height 4
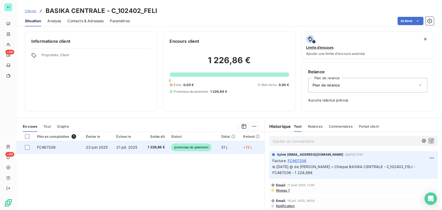
click at [46, 147] on span "FC467206" at bounding box center [46, 147] width 19 height 4
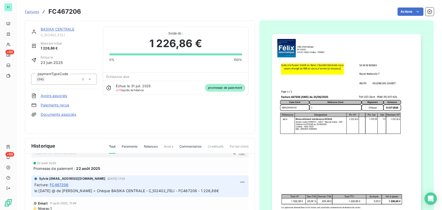
scroll to position [19, 0]
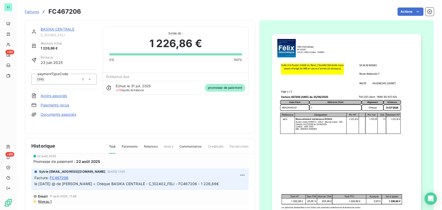
click at [208, 181] on p "le [DATE] @ de [PERSON_NAME] = Chèque BASIKA CENTRALE - C_102402_FELI - FC46720…" at bounding box center [139, 184] width 211 height 6
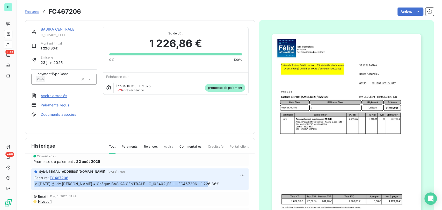
drag, startPoint x: 204, startPoint y: 181, endPoint x: 31, endPoint y: 178, distance: 173.5
click at [31, 178] on div "Ajouter un commentaire ﻿ [DATE] Promesse de paiement : [DATE] Sylvie [EMAIL_ADD…" at bounding box center [140, 214] width 230 height 120
copy span "le [DATE] @ de [PERSON_NAME] = Chèque BASIKA CENTRALE - C_102402_FELI - FC46720…"
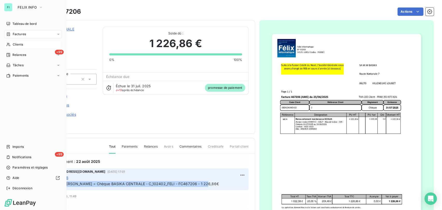
click at [11, 45] on div "Clients" at bounding box center [33, 44] width 58 height 8
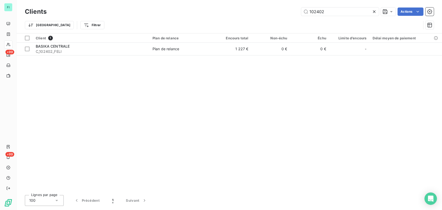
drag, startPoint x: 327, startPoint y: 11, endPoint x: 287, endPoint y: 14, distance: 40.0
click at [287, 14] on div "102402 Actions" at bounding box center [243, 12] width 381 height 8
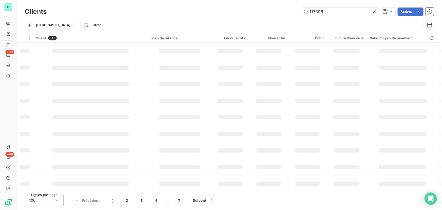
type input "117396"
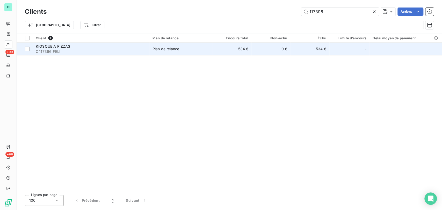
click at [52, 50] on span "C_117396_FELI" at bounding box center [91, 51] width 111 height 5
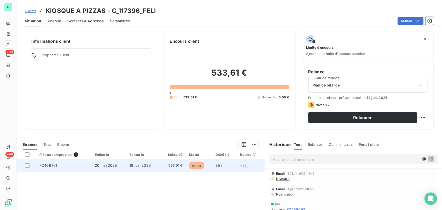
click at [50, 164] on span "FC466761" at bounding box center [48, 165] width 18 height 4
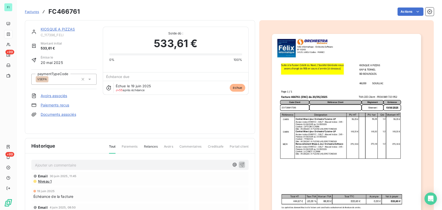
click at [53, 162] on p "Ajouter un commentaire ﻿" at bounding box center [132, 165] width 194 height 6
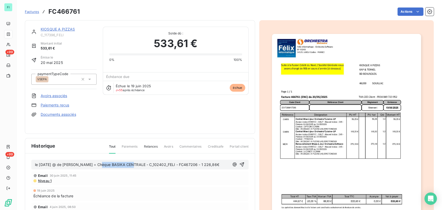
drag, startPoint x: 128, startPoint y: 161, endPoint x: 95, endPoint y: 161, distance: 32.9
click at [95, 162] on span "le [DATE] @ de [PERSON_NAME] = Chèque BASIKA CENTRALE - C_102402_FELI - FC46720…" at bounding box center [127, 164] width 184 height 4
click at [120, 162] on span "le [DATE] @ de [PERSON_NAME] = Chèque CE - C_102402_FELI - FC467206 - 1 226,86€" at bounding box center [112, 164] width 155 height 4
click at [149, 162] on span "le [DATE] @ de [PERSON_NAME] = Chèque CE - C_117396_FELI - FC467206 - 1 226,86€" at bounding box center [112, 164] width 154 height 4
click at [168, 162] on span "le [DATE] @ de [PERSON_NAME] = Chèque CE - C_117396_FELI - FC466761 - 1 226,86€" at bounding box center [111, 164] width 153 height 4
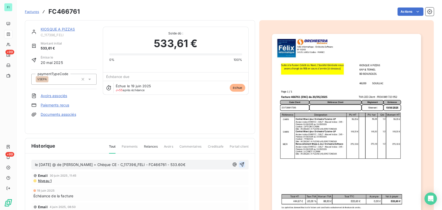
click at [240, 162] on icon "button" at bounding box center [242, 164] width 4 height 4
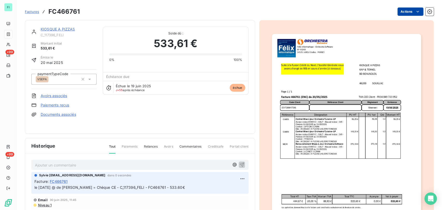
click at [398, 12] on html "FI +99 +99 Factures FC466761 Actions KIOSQUE A PIZZAS C_117396_FELI Montant ini…" at bounding box center [221, 105] width 442 height 210
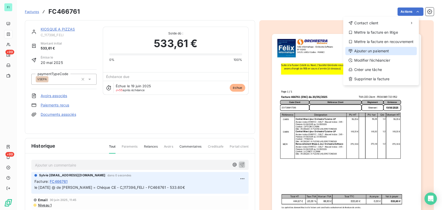
click at [377, 50] on div "Ajouter un paiement" at bounding box center [380, 51] width 71 height 8
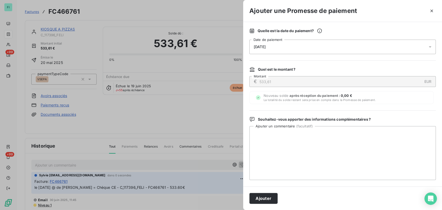
drag, startPoint x: 423, startPoint y: 48, endPoint x: 390, endPoint y: 55, distance: 34.0
click at [422, 48] on span "[DATE]" at bounding box center [342, 47] width 186 height 14
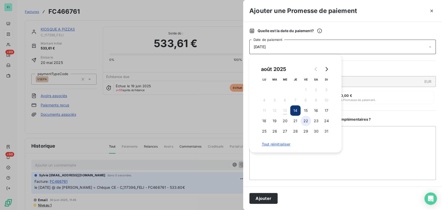
click at [309, 119] on button "22" at bounding box center [306, 121] width 10 height 10
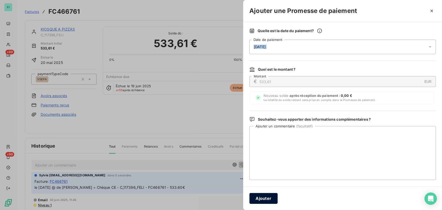
click at [271, 197] on button "Ajouter" at bounding box center [263, 198] width 28 height 11
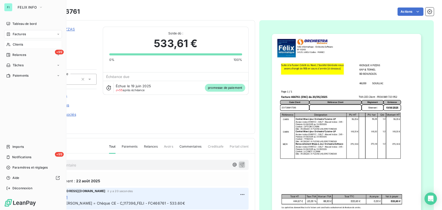
click at [14, 46] on span "Clients" at bounding box center [18, 44] width 10 height 5
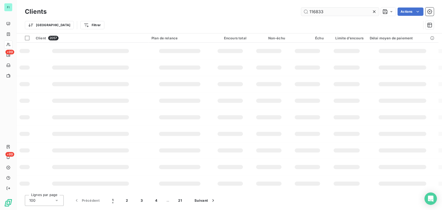
type input "116833"
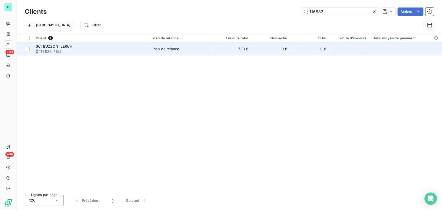
click at [37, 49] on span "C_116833_FELI" at bounding box center [91, 51] width 111 height 5
